Goal: Task Accomplishment & Management: Complete application form

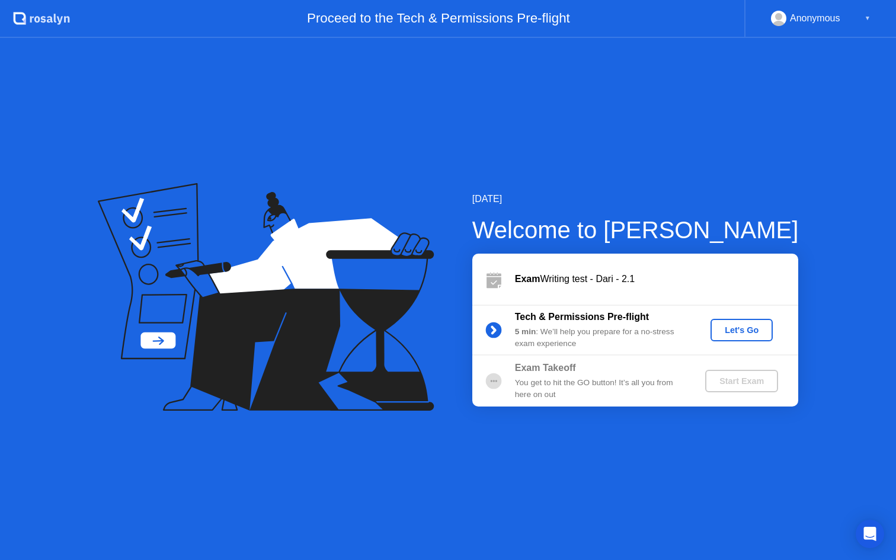
click at [753, 330] on div "Let's Go" at bounding box center [741, 329] width 53 height 9
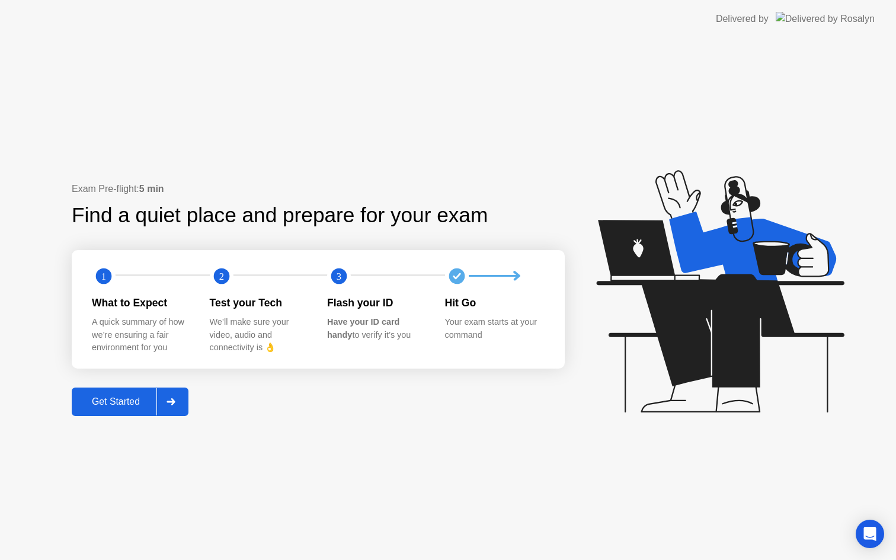
click at [178, 399] on div at bounding box center [170, 401] width 28 height 27
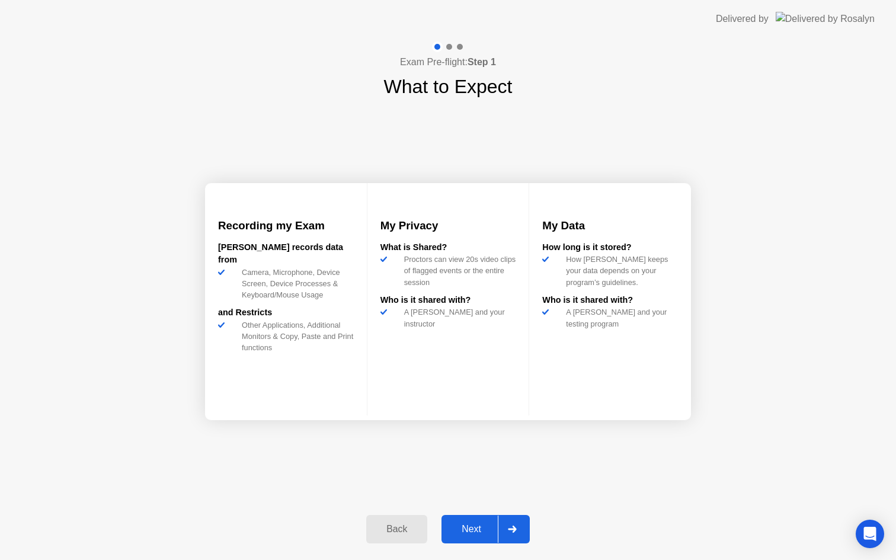
click at [478, 524] on div "Next" at bounding box center [471, 529] width 53 height 11
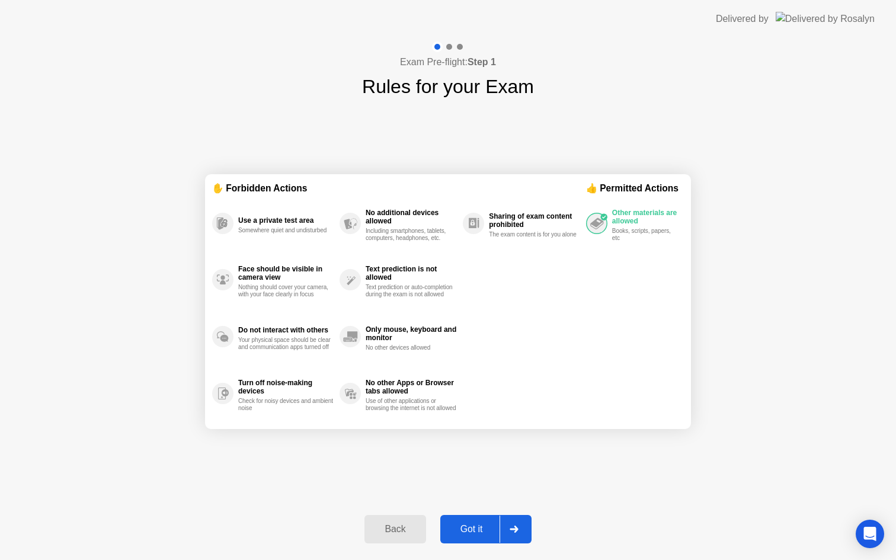
click at [478, 524] on div "Got it" at bounding box center [472, 529] width 56 height 11
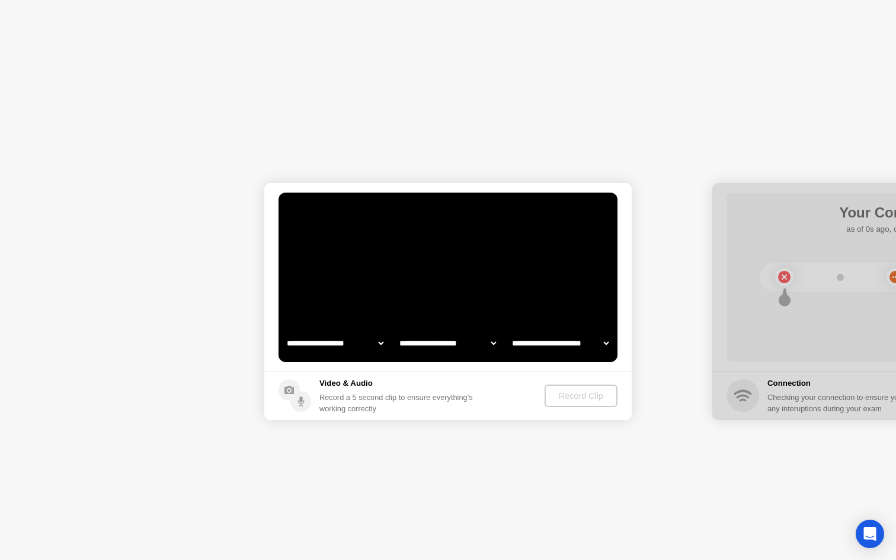
select select "**********"
select select "*******"
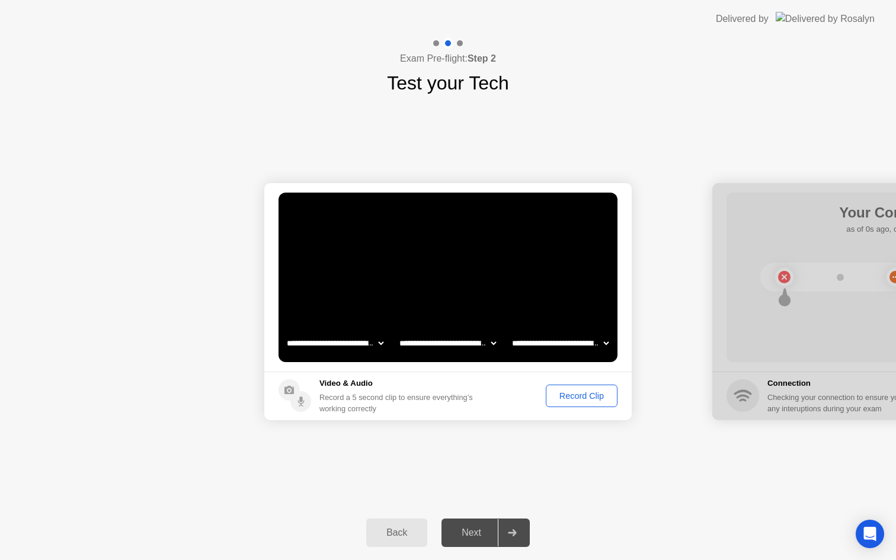
click at [587, 396] on div "Record Clip" at bounding box center [581, 395] width 63 height 9
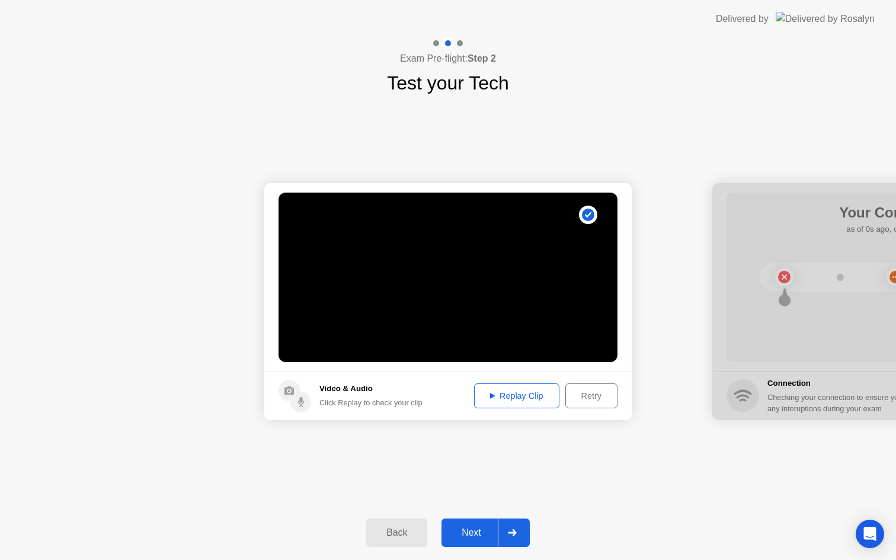
click at [538, 394] on div "Replay Clip" at bounding box center [516, 395] width 77 height 9
click at [476, 523] on button "Next" at bounding box center [486, 533] width 88 height 28
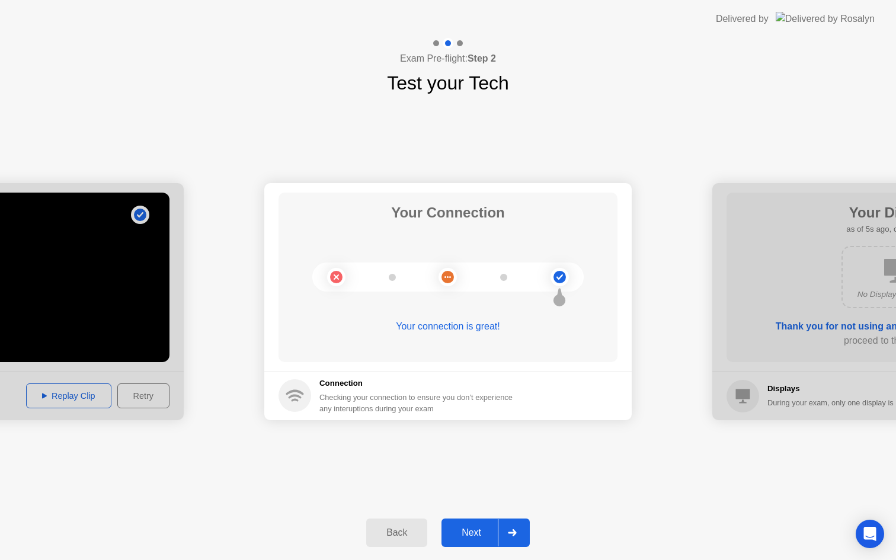
click at [476, 523] on button "Next" at bounding box center [486, 533] width 88 height 28
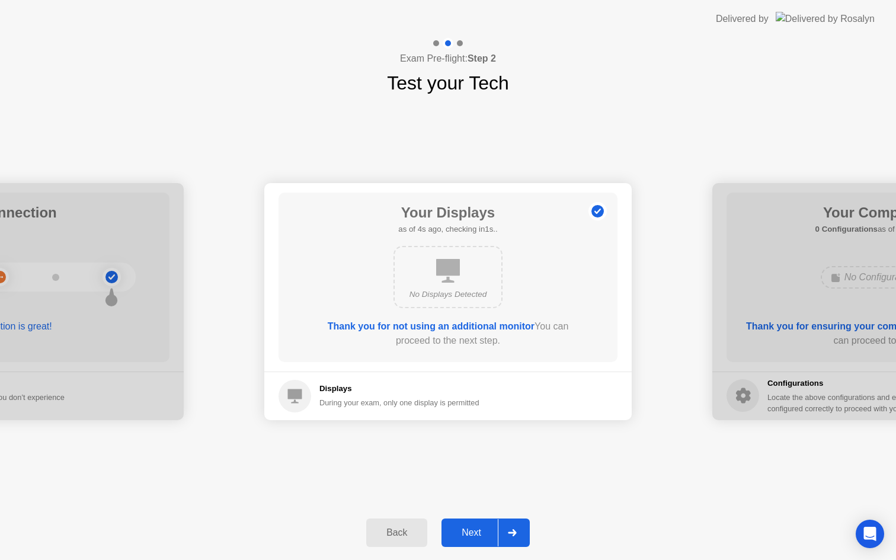
click at [476, 523] on button "Next" at bounding box center [486, 533] width 88 height 28
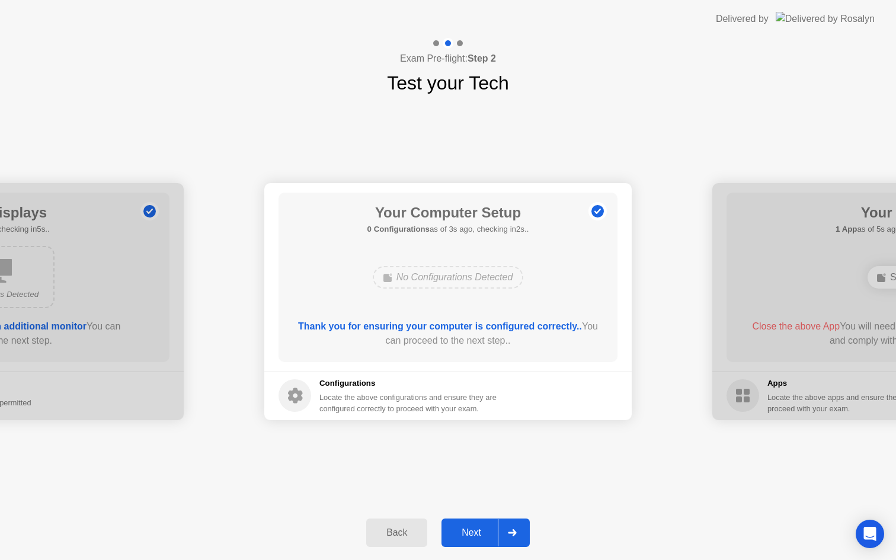
click at [476, 523] on button "Next" at bounding box center [486, 533] width 88 height 28
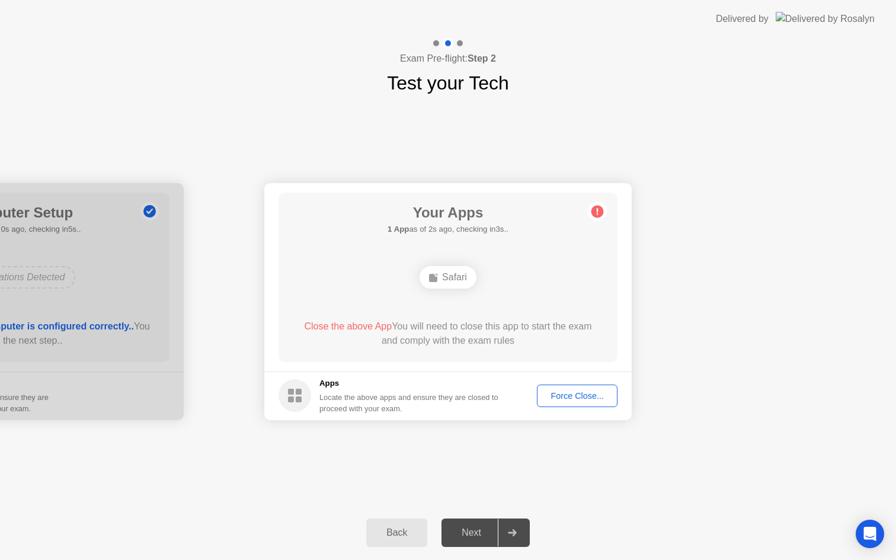
click at [578, 398] on div "Force Close..." at bounding box center [577, 395] width 72 height 9
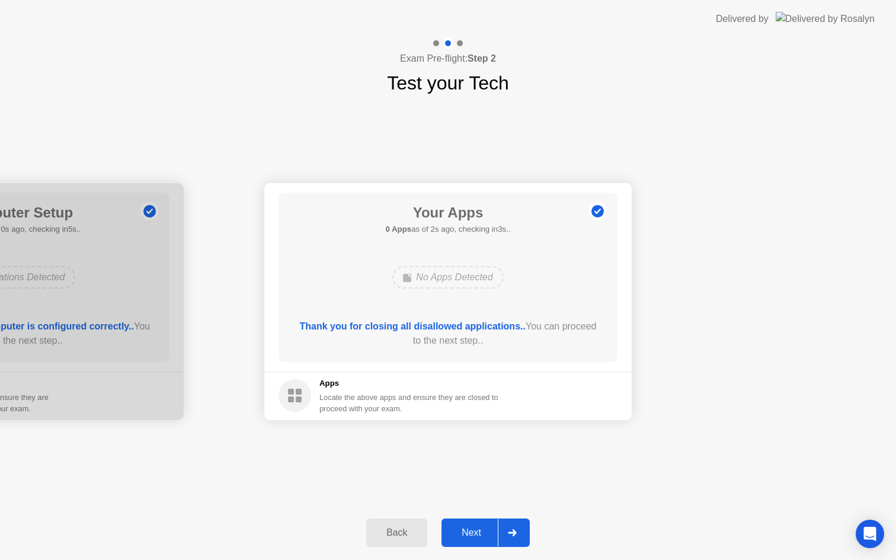
click at [478, 532] on div "Next" at bounding box center [471, 532] width 53 height 11
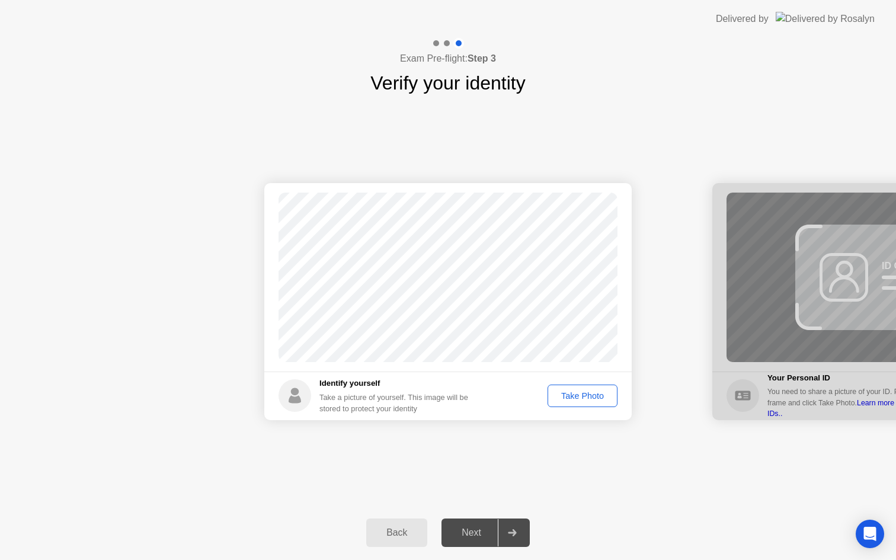
click at [578, 395] on div "Take Photo" at bounding box center [583, 395] width 62 height 9
click at [578, 395] on div "Retake" at bounding box center [590, 395] width 46 height 9
click at [578, 391] on div "Take Photo" at bounding box center [583, 395] width 62 height 9
click at [478, 527] on div "Next" at bounding box center [471, 532] width 53 height 11
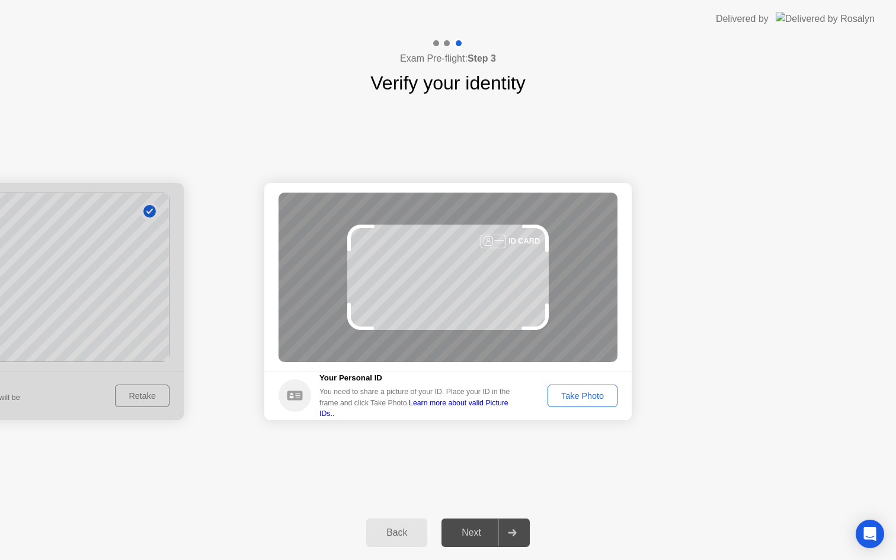
click at [575, 397] on div "Take Photo" at bounding box center [583, 395] width 62 height 9
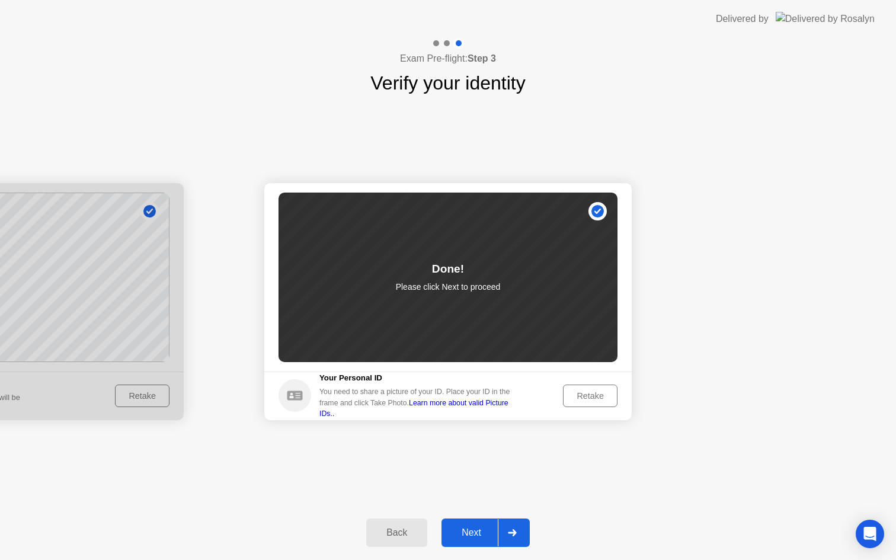
click at [514, 529] on div at bounding box center [512, 532] width 28 height 27
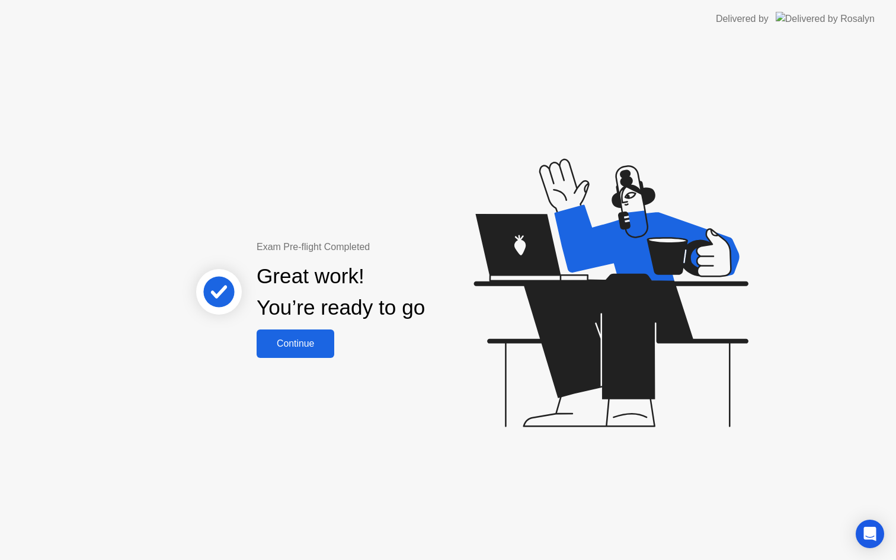
click at [310, 338] on div "Continue" at bounding box center [295, 343] width 71 height 11
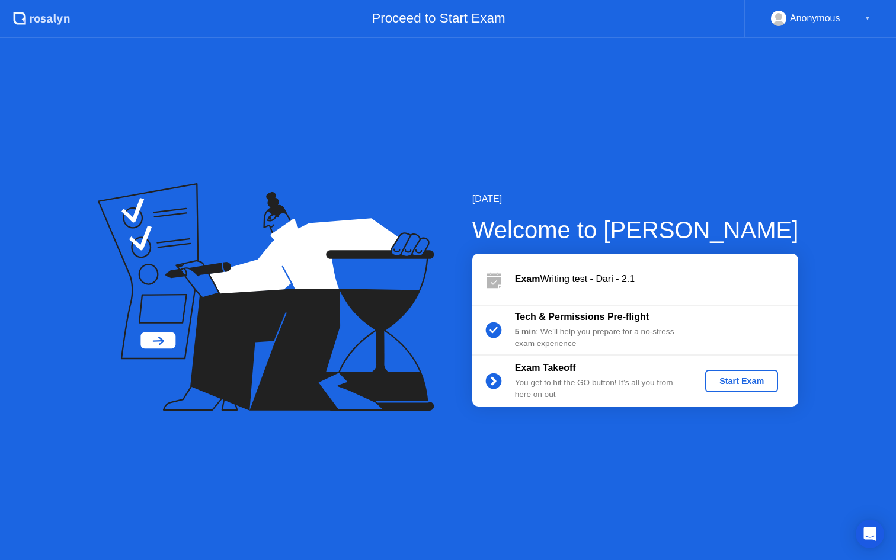
click at [747, 381] on div "Start Exam" at bounding box center [741, 380] width 63 height 9
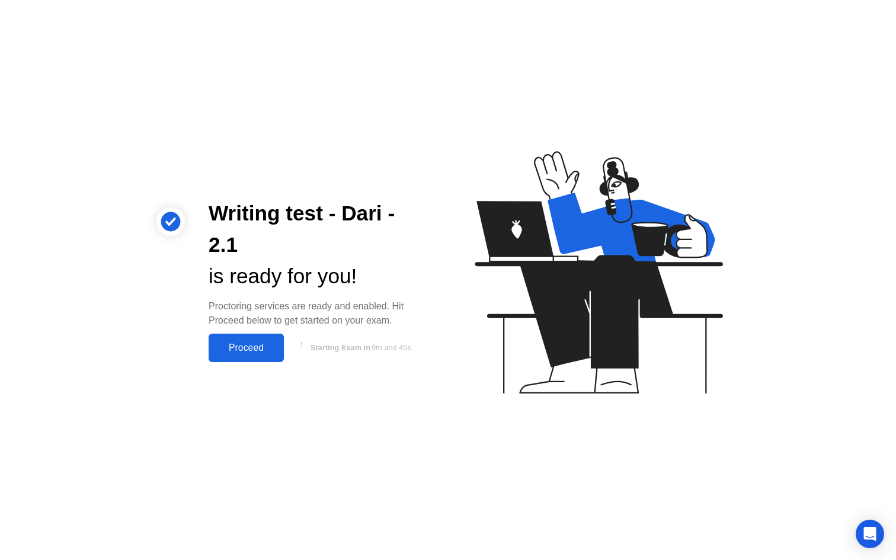
click at [245, 344] on div "Proceed" at bounding box center [246, 348] width 68 height 11
